Goal: Transaction & Acquisition: Book appointment/travel/reservation

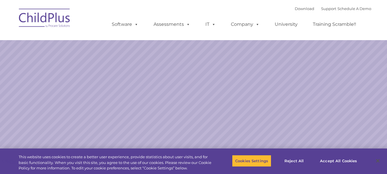
select select "MEDIUM"
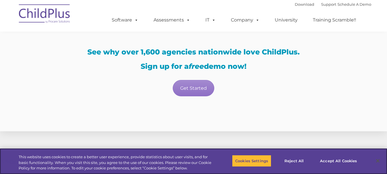
scroll to position [1017, 0]
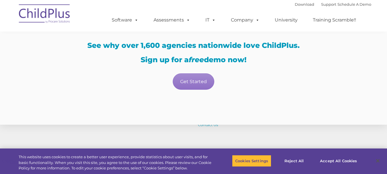
click at [71, 50] on div "See why over 1,600 agencies nationwide love ChildPlus. Sign up for a free demo …" at bounding box center [193, 53] width 347 height 22
click at [321, 61] on h3 "Sign up for a free demo now!" at bounding box center [193, 59] width 347 height 7
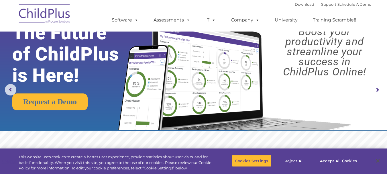
scroll to position [0, 0]
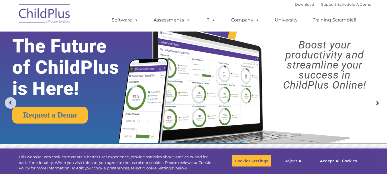
click at [51, 9] on img at bounding box center [44, 14] width 57 height 29
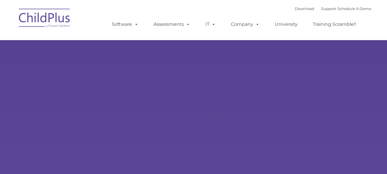
type input ""
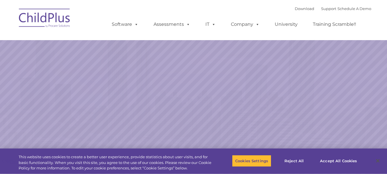
select select "MEDIUM"
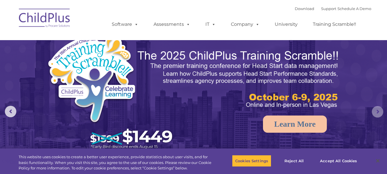
click at [379, 110] on rs-arrow at bounding box center [377, 111] width 11 height 11
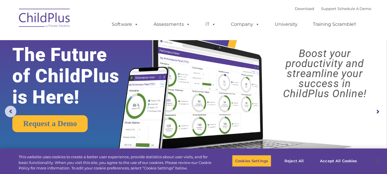
click at [379, 110] on rs-arrow at bounding box center [377, 111] width 11 height 11
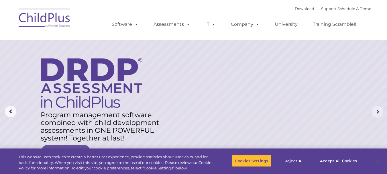
click at [379, 110] on rs-arrow at bounding box center [377, 111] width 11 height 11
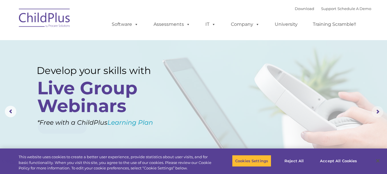
click at [379, 110] on rs-arrow at bounding box center [377, 111] width 11 height 11
